Goal: Navigation & Orientation: Find specific page/section

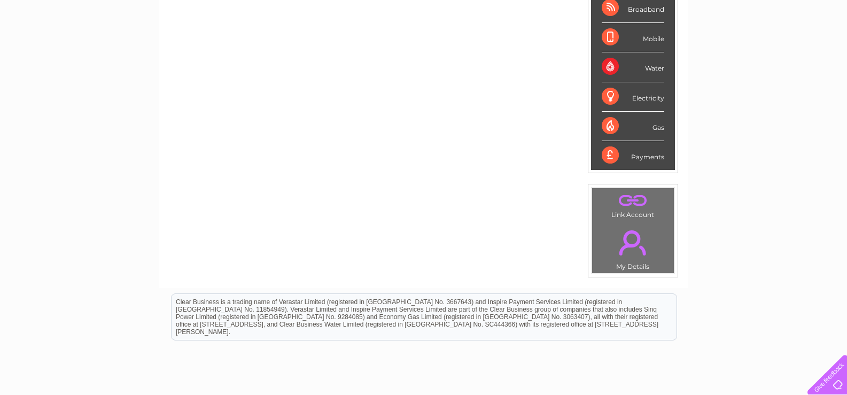
scroll to position [214, 0]
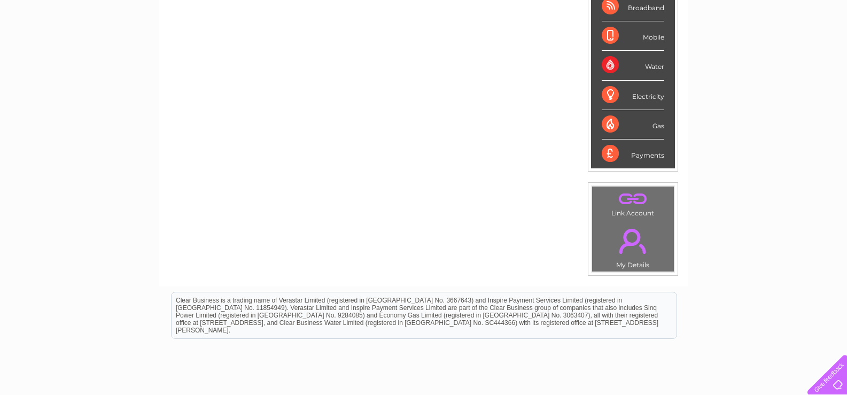
click at [638, 244] on link "." at bounding box center [633, 240] width 76 height 37
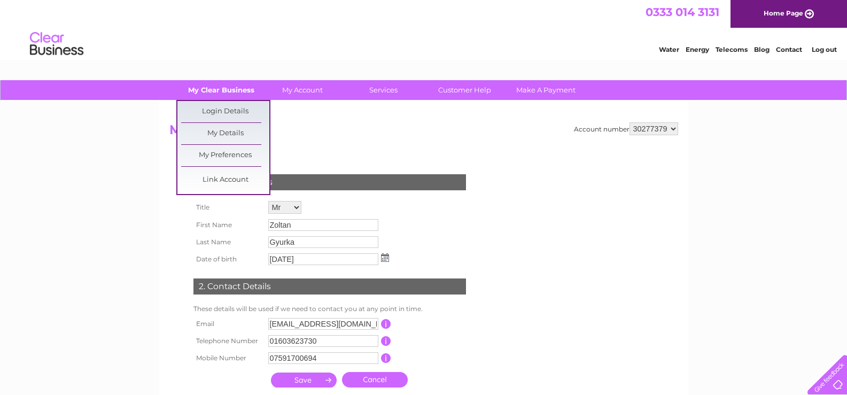
click at [229, 93] on link "My Clear Business" at bounding box center [221, 90] width 88 height 20
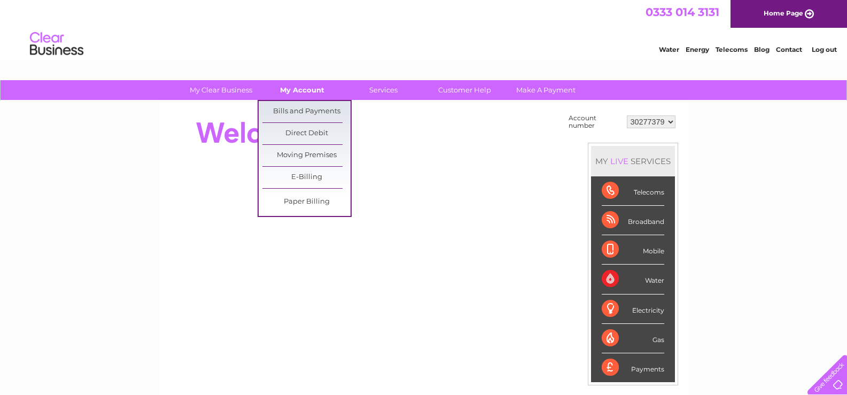
click at [308, 94] on link "My Account" at bounding box center [302, 90] width 88 height 20
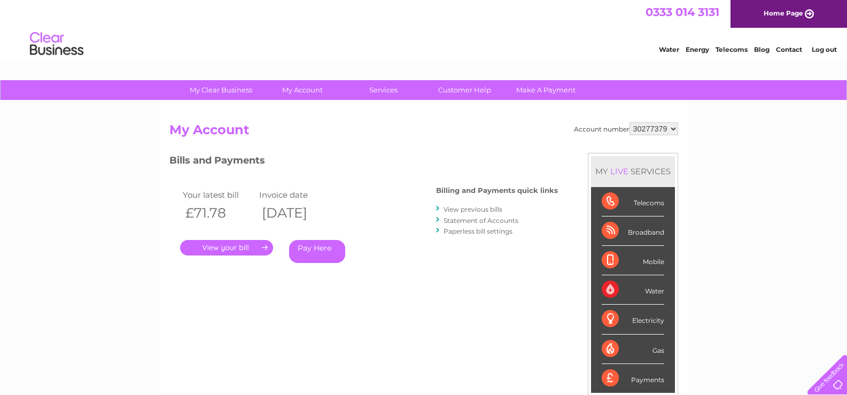
click at [651, 235] on div "Broadband" at bounding box center [633, 231] width 63 height 29
click at [607, 229] on div "Broadband" at bounding box center [633, 231] width 63 height 29
click at [612, 233] on div "Broadband" at bounding box center [633, 231] width 63 height 29
click at [692, 192] on div "My Clear Business Login Details My Details My Preferences Link Account My Accou…" at bounding box center [423, 359] width 847 height 558
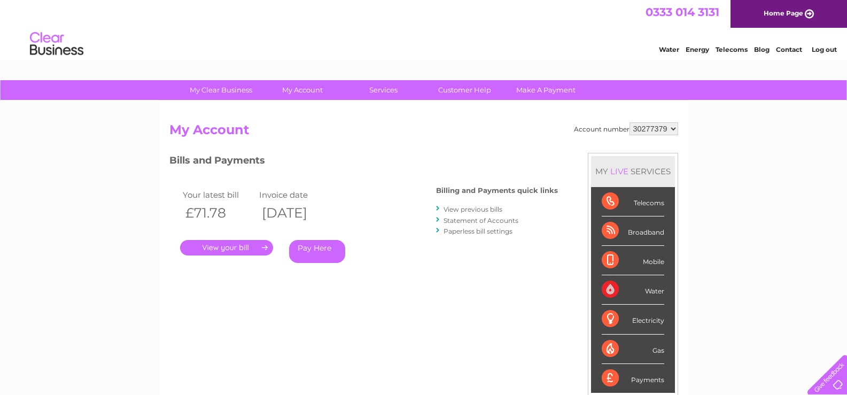
click at [822, 48] on link "Log out" at bounding box center [824, 49] width 25 height 8
